Goal: Find specific page/section: Find specific page/section

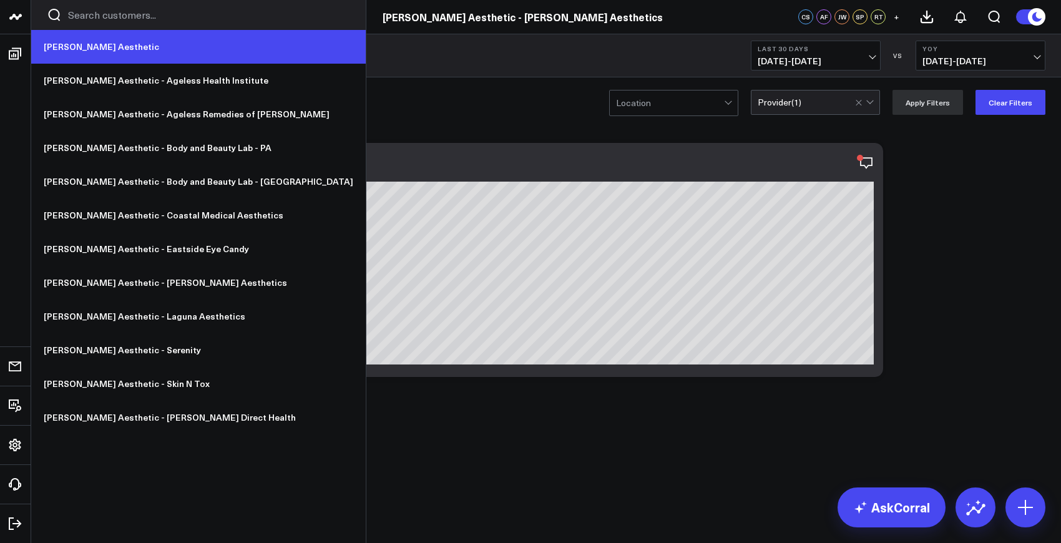
click at [91, 46] on link "[PERSON_NAME] Aesthetic" at bounding box center [198, 47] width 335 height 34
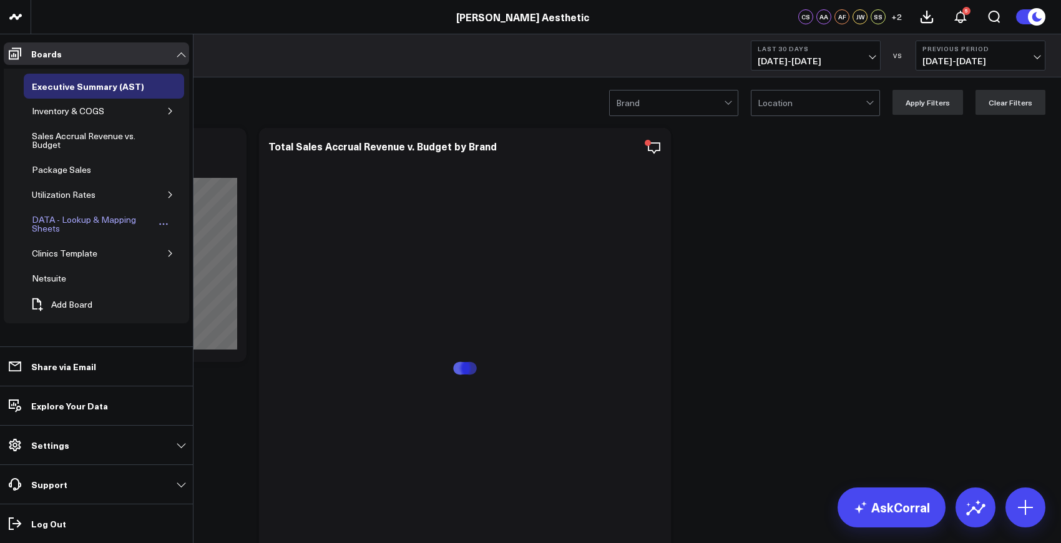
click at [87, 217] on div "DATA - Lookup & Mapping Sheets" at bounding box center [92, 224] width 126 height 24
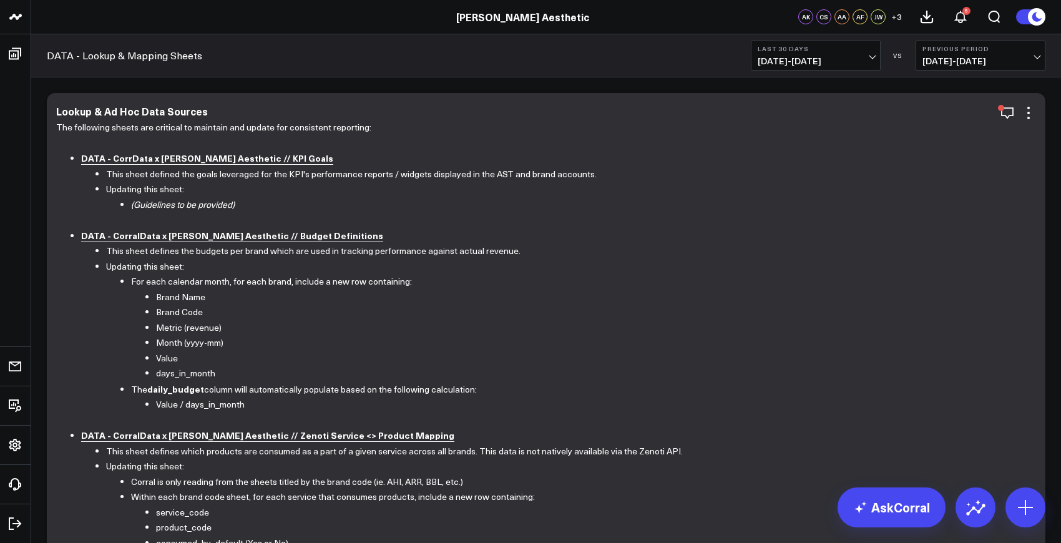
click at [232, 238] on b "DATA - CorralData x [PERSON_NAME] Aesthetic // Budget Definitions" at bounding box center [232, 235] width 302 height 12
